Goal: Task Accomplishment & Management: Use online tool/utility

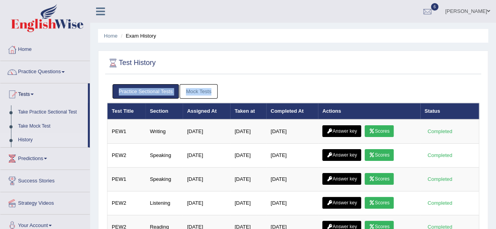
click at [488, 113] on div "Home Exam History Test History Practice Sectional Tests Mock Tests Test Title S…" at bounding box center [293, 196] width 406 height 392
click at [432, 78] on div "Test History Practice Sectional Tests Mock Tests Test Title Section Assigned At…" at bounding box center [293, 176] width 390 height 251
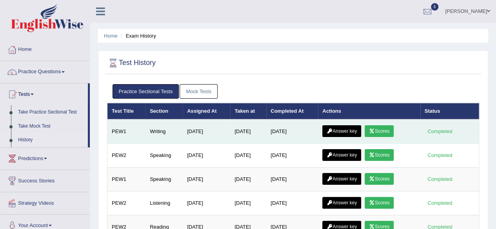
click at [394, 125] on link "Scores" at bounding box center [379, 131] width 29 height 12
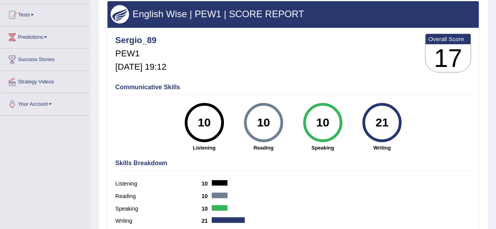
scroll to position [78, 0]
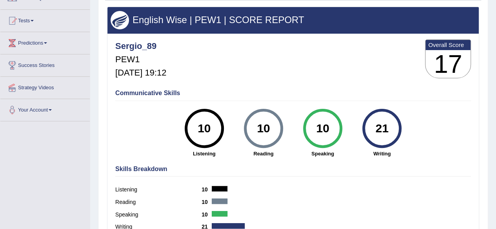
click at [487, 125] on html "Toggle navigation Home Practice Questions Speaking Practice Read Aloud Repeat S…" at bounding box center [248, 40] width 496 height 229
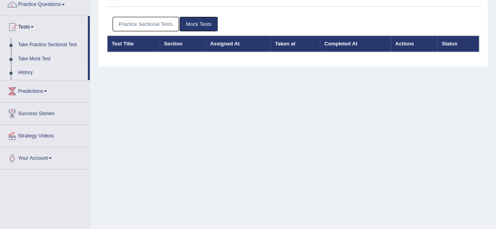
scroll to position [78, 0]
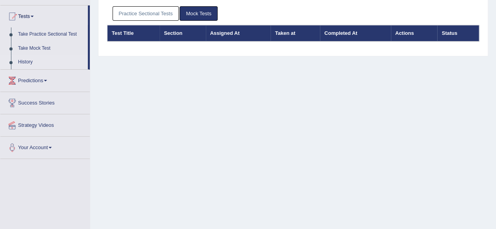
click at [151, 16] on link "Practice Sectional Tests" at bounding box center [145, 13] width 67 height 15
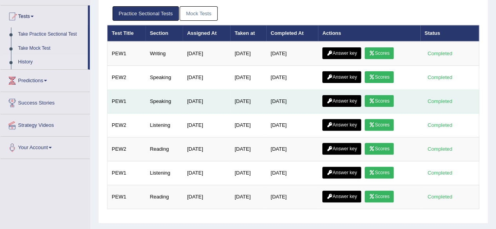
click at [375, 100] on icon at bounding box center [372, 101] width 6 height 5
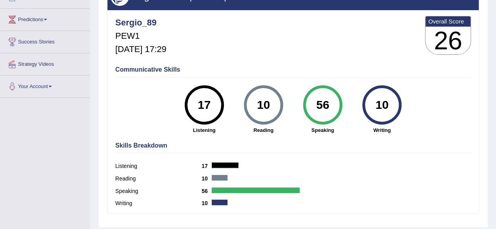
scroll to position [98, 0]
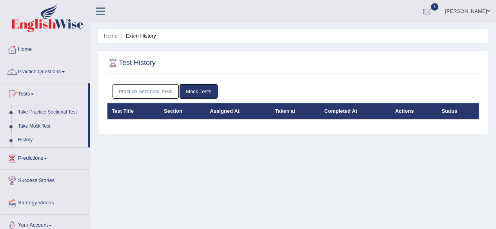
scroll to position [78, 0]
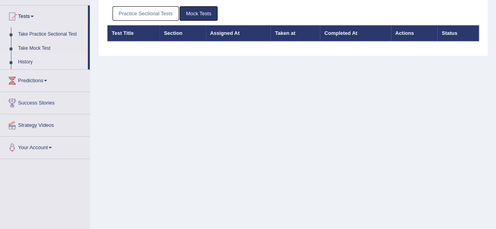
drag, startPoint x: 0, startPoint y: 0, endPoint x: 156, endPoint y: 17, distance: 156.5
click at [156, 17] on link "Practice Sectional Tests" at bounding box center [145, 13] width 67 height 15
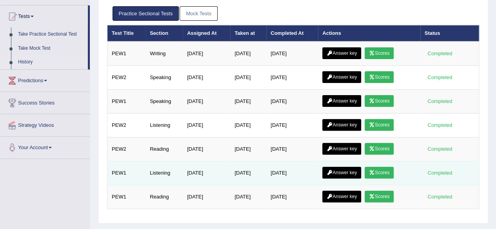
click at [386, 173] on link "Scores" at bounding box center [379, 173] width 29 height 12
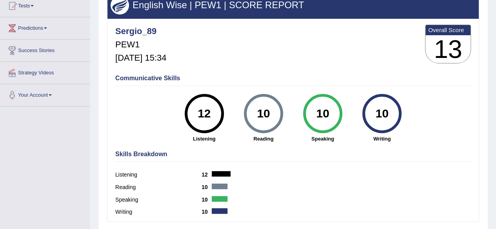
scroll to position [89, 0]
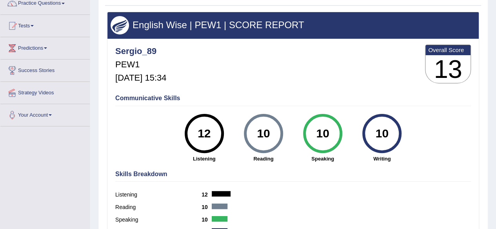
click at [495, 120] on html "Toggle navigation Home Practice Questions Speaking Practice Read Aloud Repeat S…" at bounding box center [248, 45] width 496 height 229
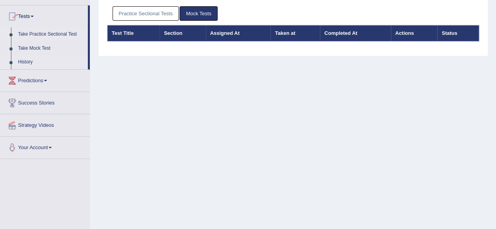
click at [48, 34] on link "Take Practice Sectional Test" at bounding box center [51, 34] width 73 height 14
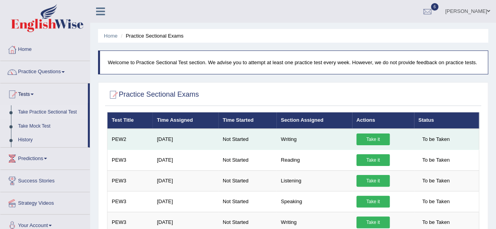
click at [380, 137] on link "Take it" at bounding box center [372, 140] width 33 height 12
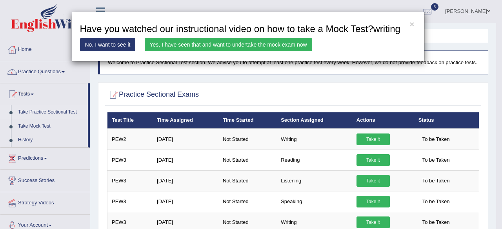
click at [173, 44] on link "Yes, I have seen that and want to undertake the mock exam now" at bounding box center [228, 44] width 167 height 13
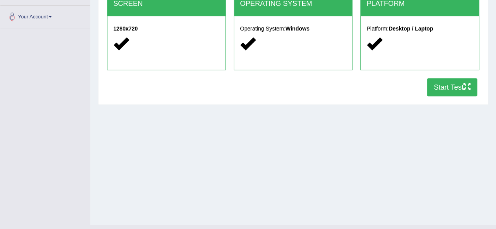
scroll to position [170, 0]
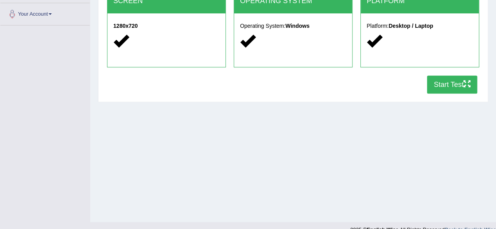
click at [446, 83] on button "Start Test" at bounding box center [452, 85] width 50 height 18
